Goal: Register for event/course

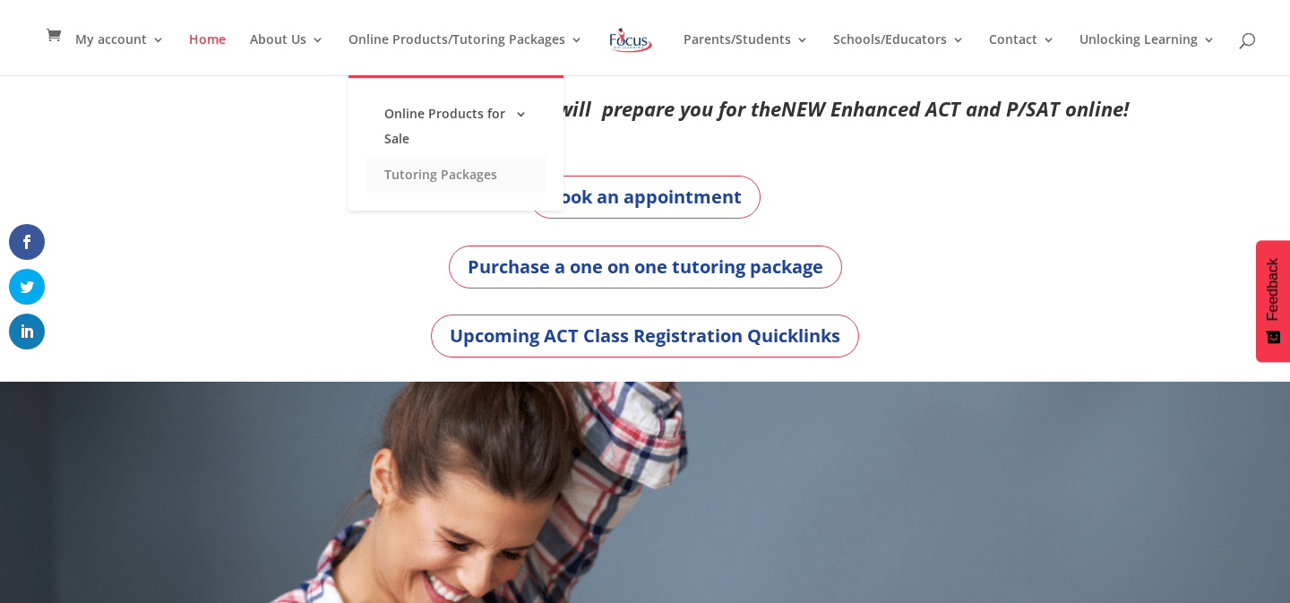
click at [435, 184] on link "Tutoring Packages" at bounding box center [455, 175] width 179 height 36
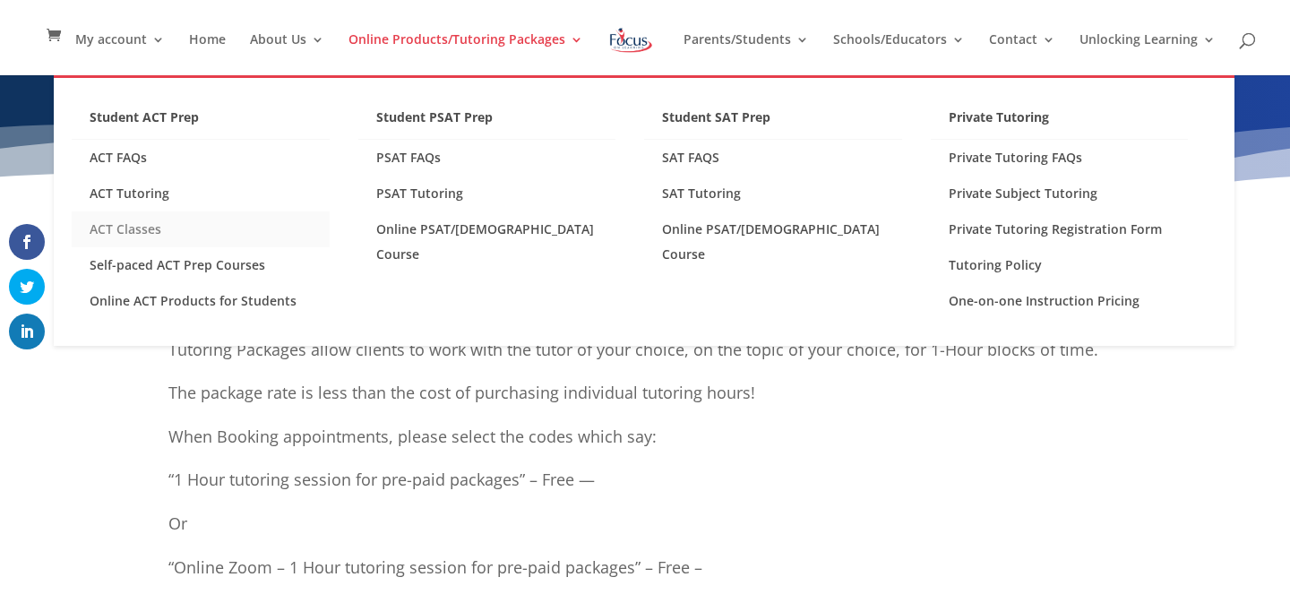
click at [105, 230] on link "ACT Classes" at bounding box center [201, 229] width 258 height 36
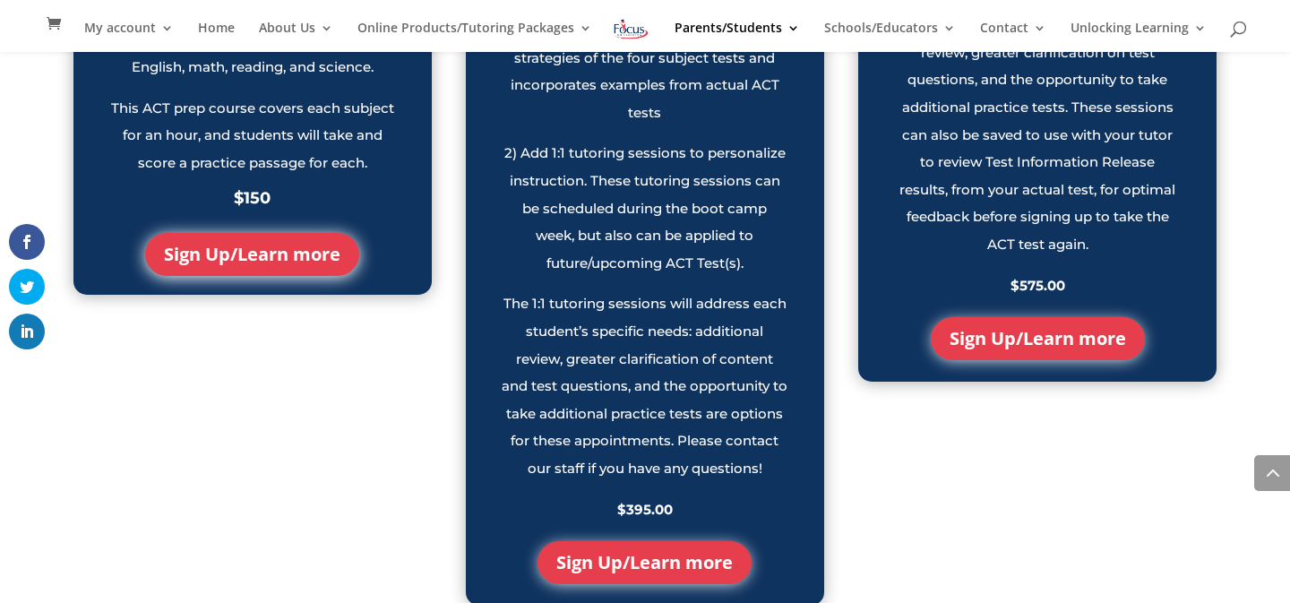
scroll to position [1895, 0]
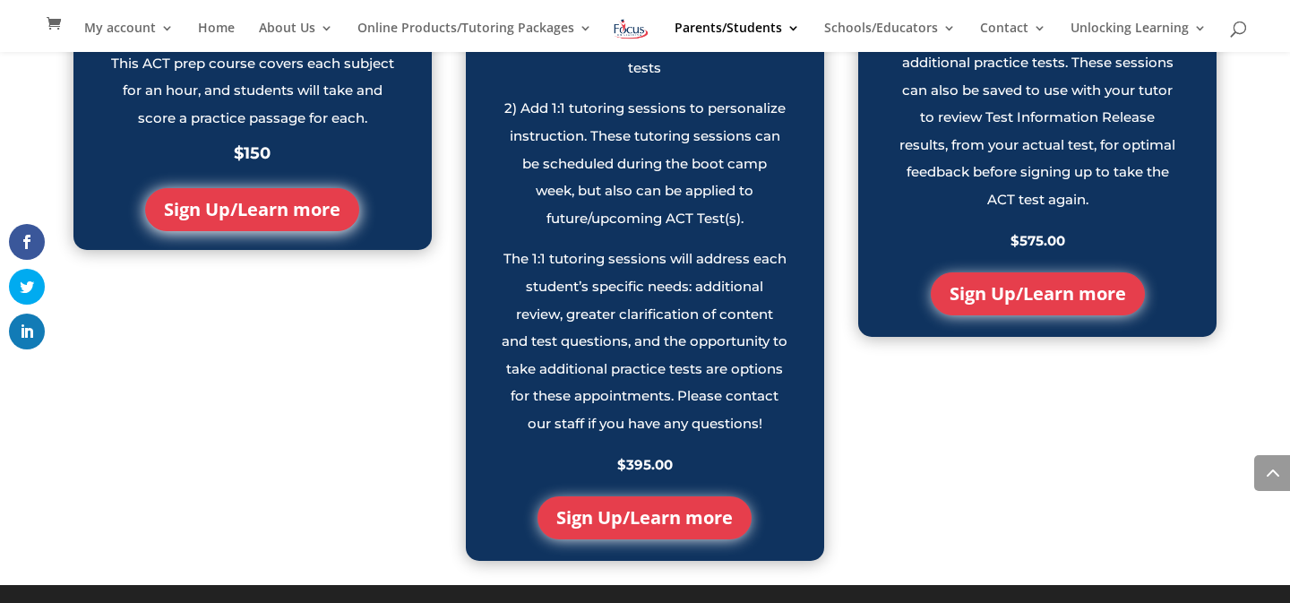
click at [630, 532] on link "Sign Up/Learn more" at bounding box center [644, 517] width 214 height 43
